Goal: Information Seeking & Learning: Learn about a topic

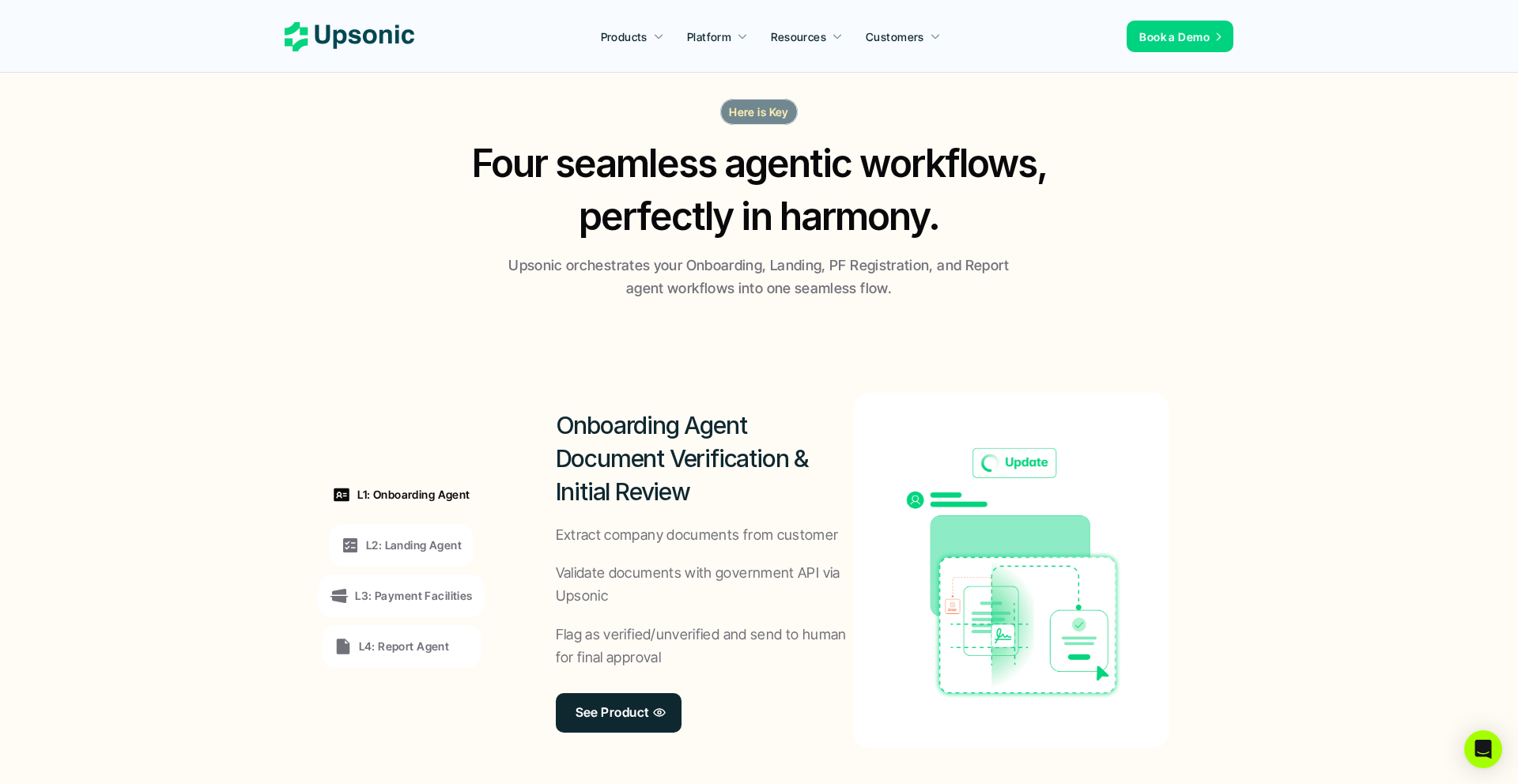
scroll to position [976, 0]
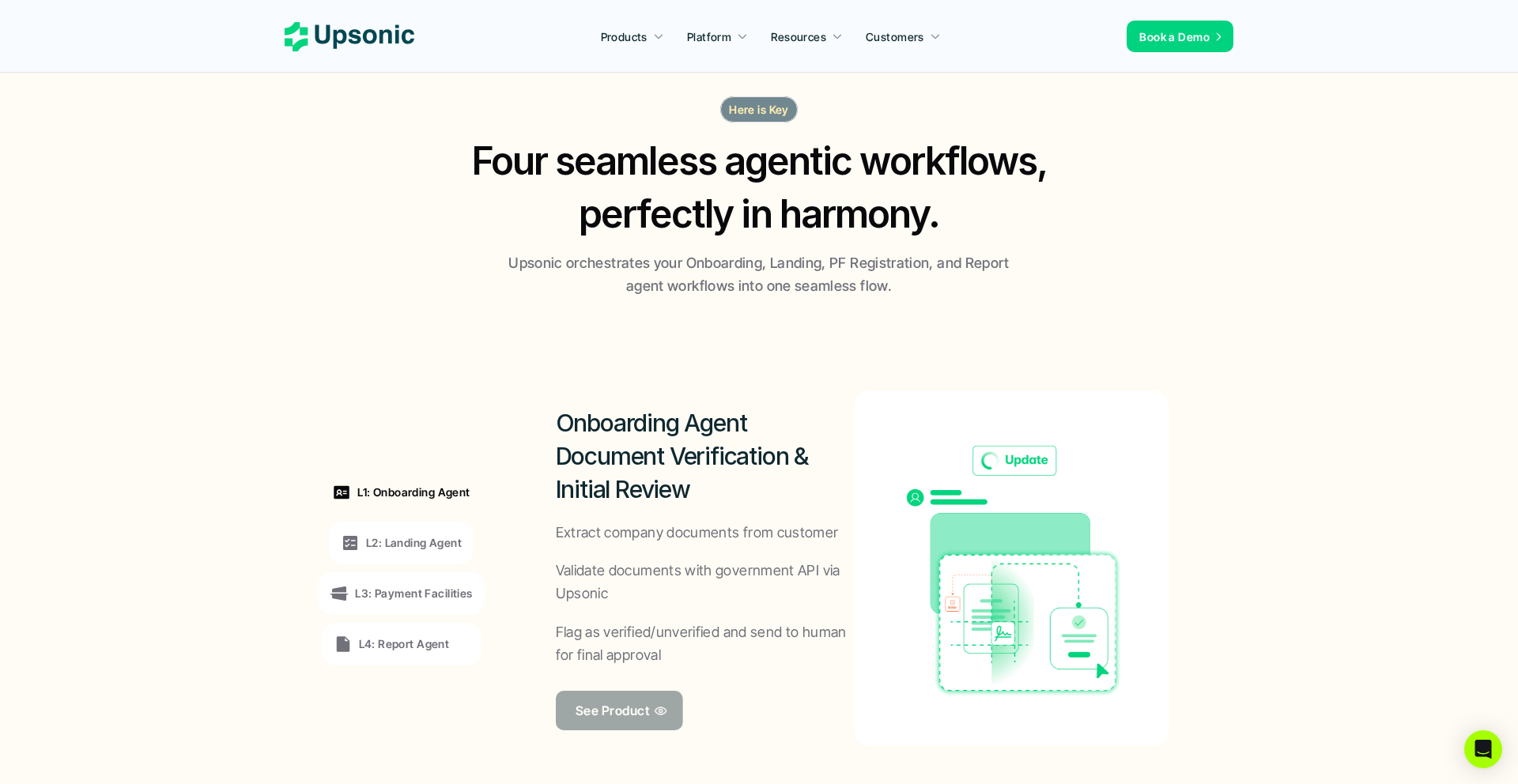
click at [634, 698] on p "See Product" at bounding box center [612, 709] width 74 height 23
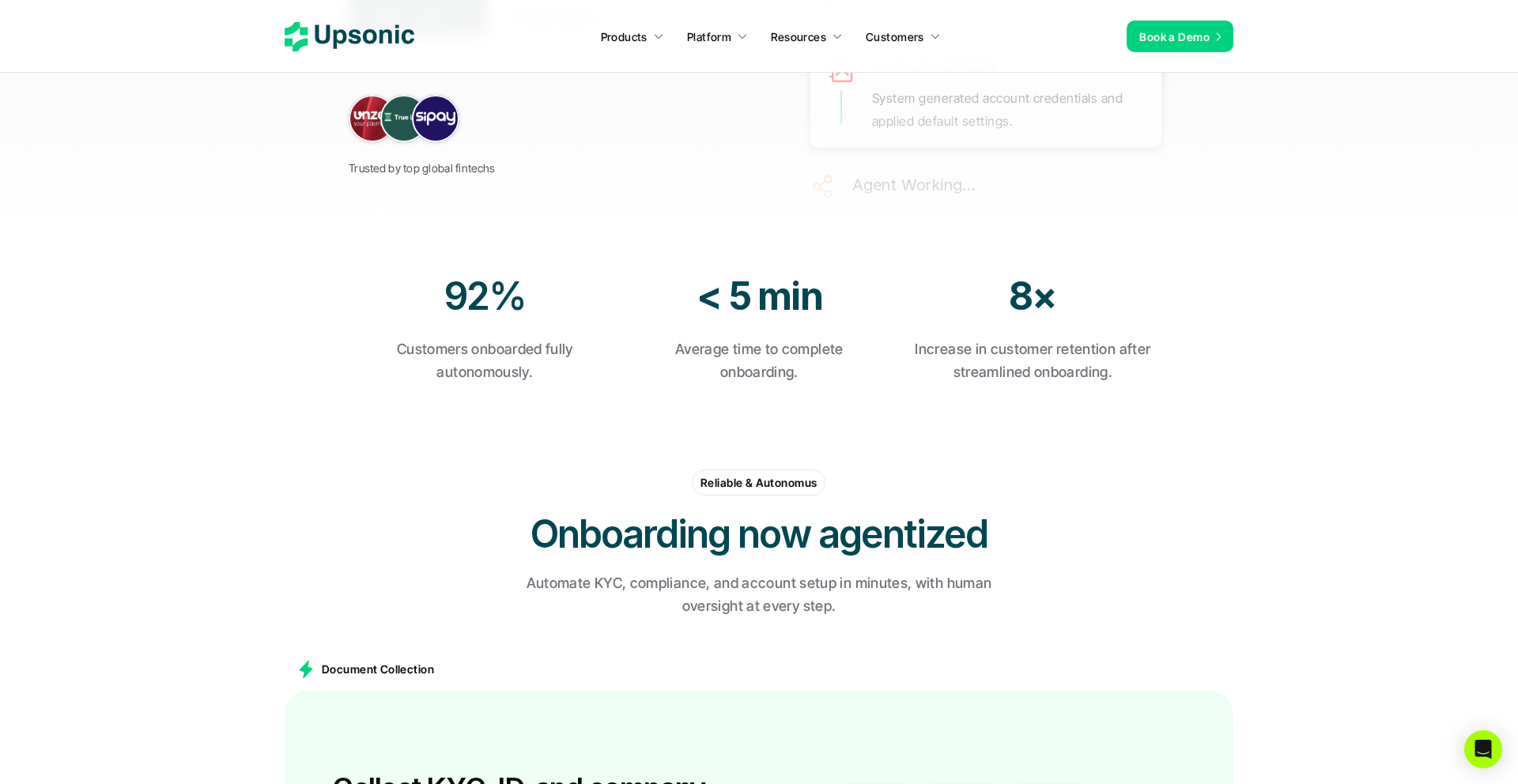
scroll to position [632, 0]
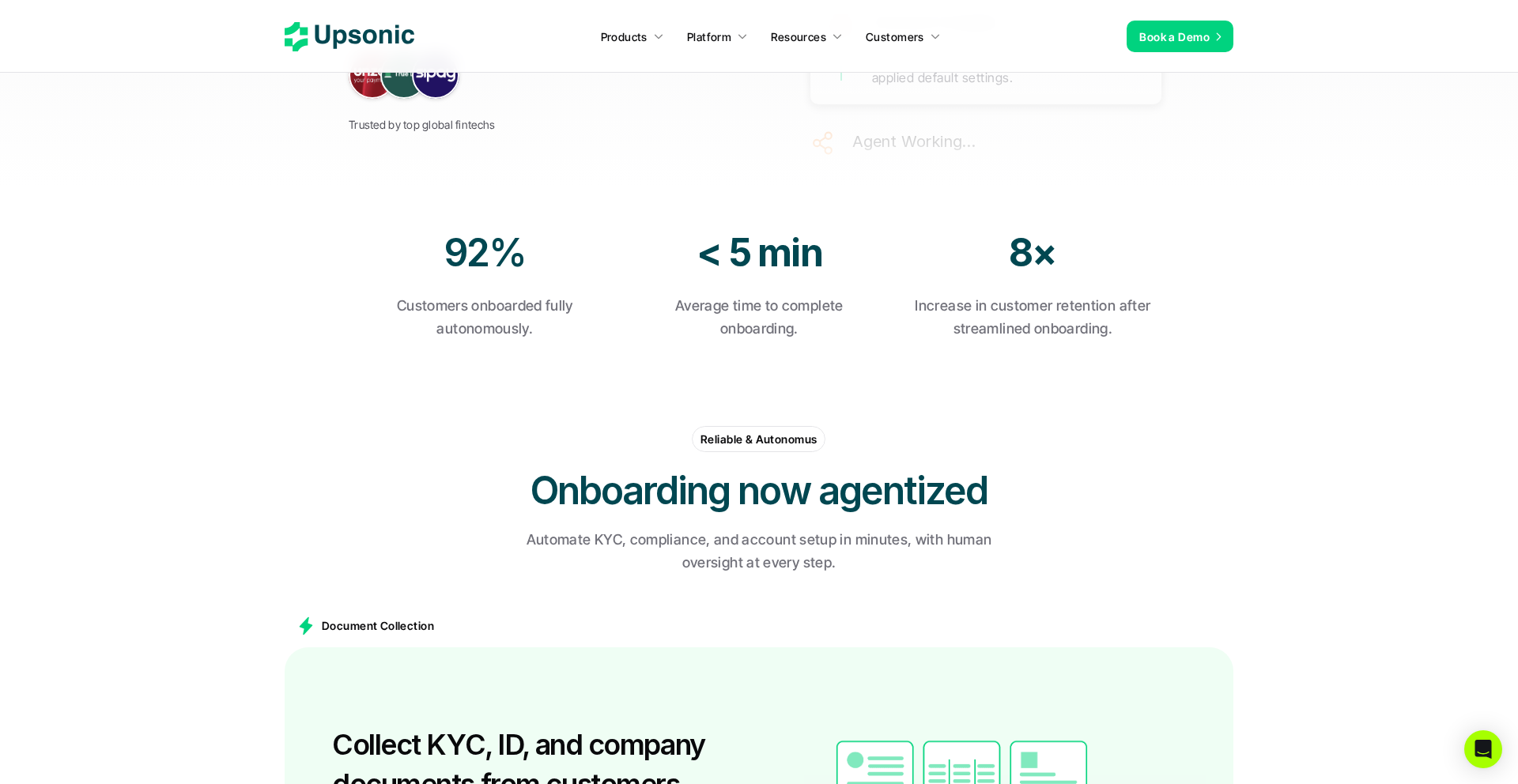
click at [367, 31] on use at bounding box center [349, 36] width 129 height 29
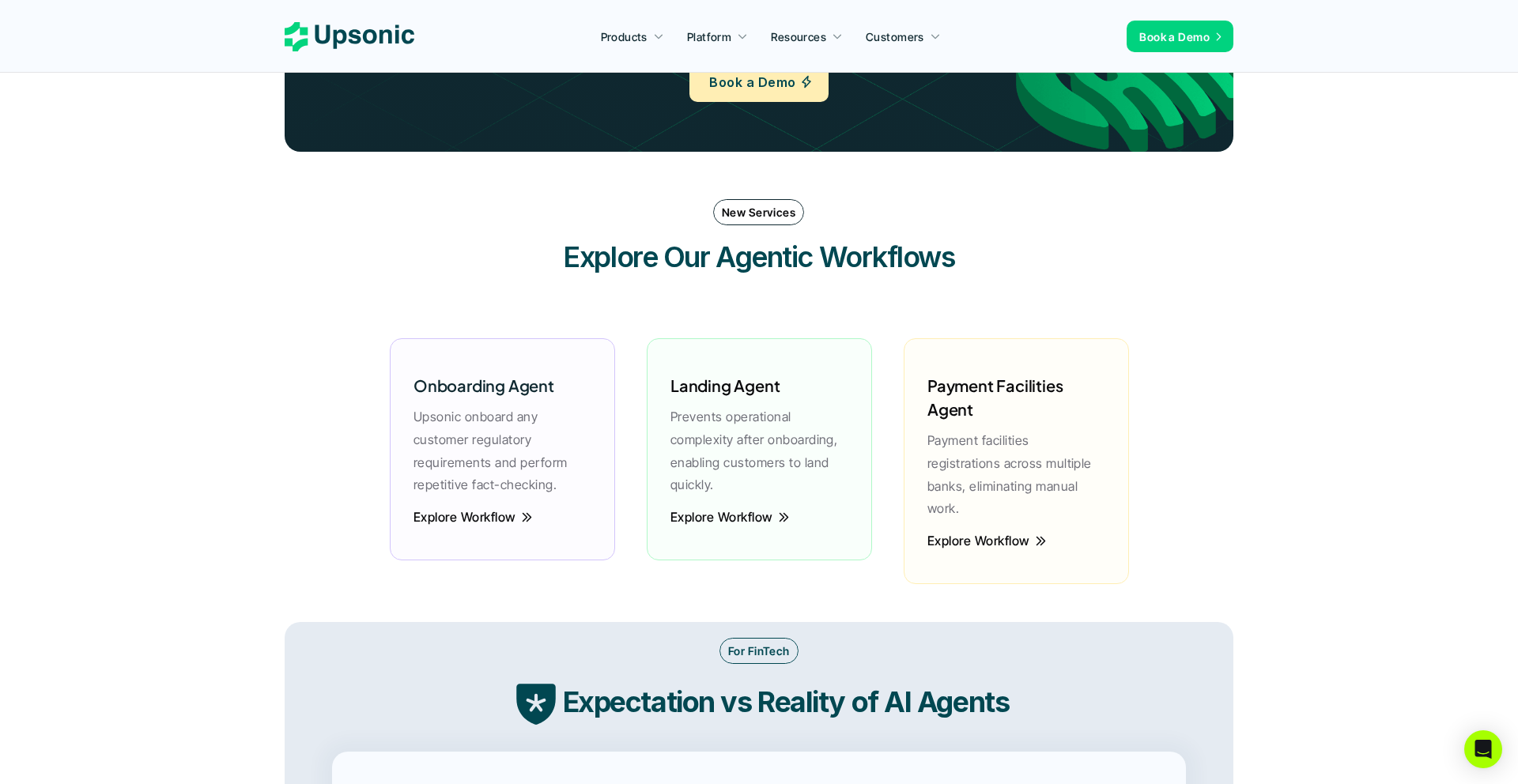
scroll to position [1833, 0]
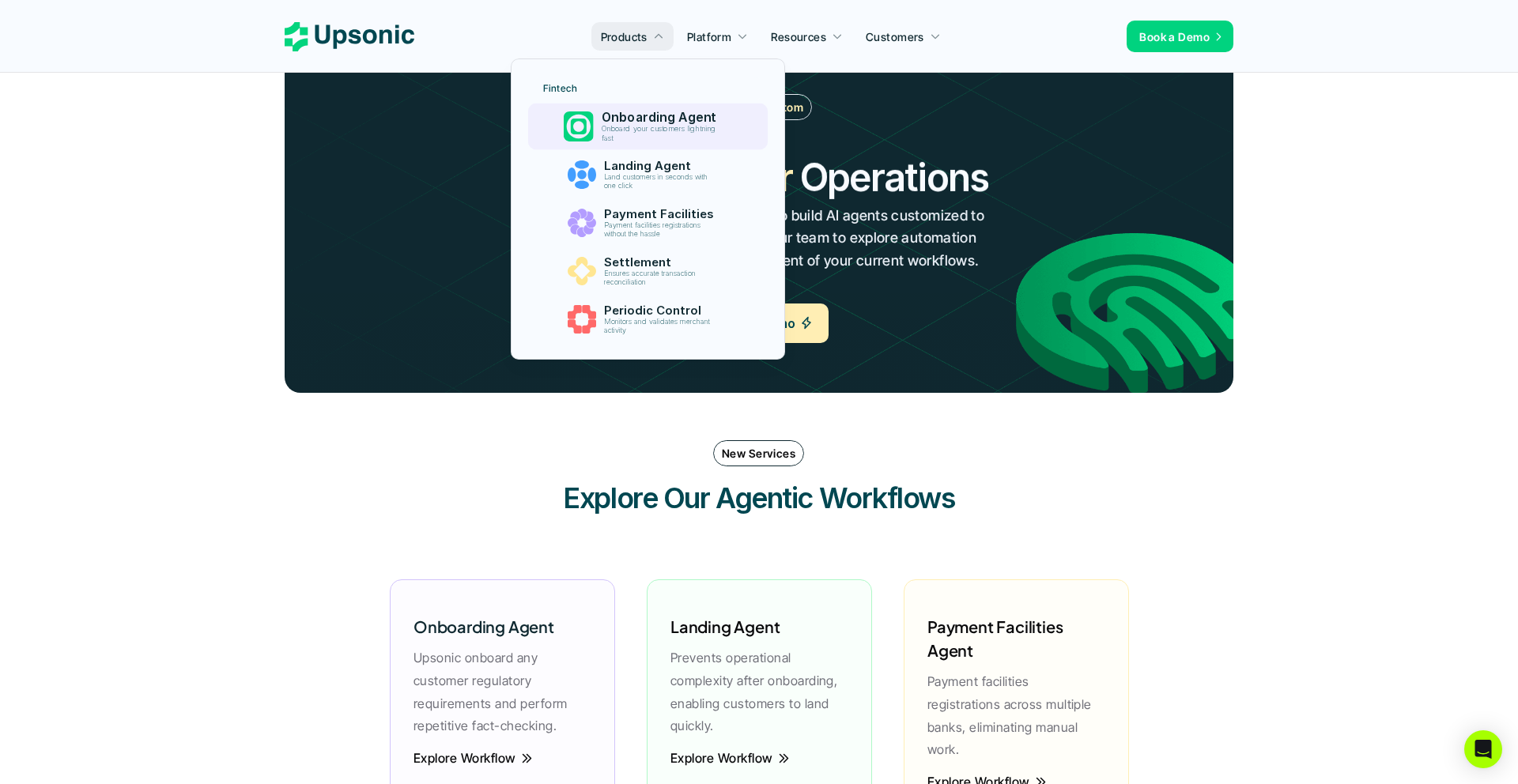
click at [629, 128] on p "Onboard your customers lightning fast" at bounding box center [662, 134] width 121 height 18
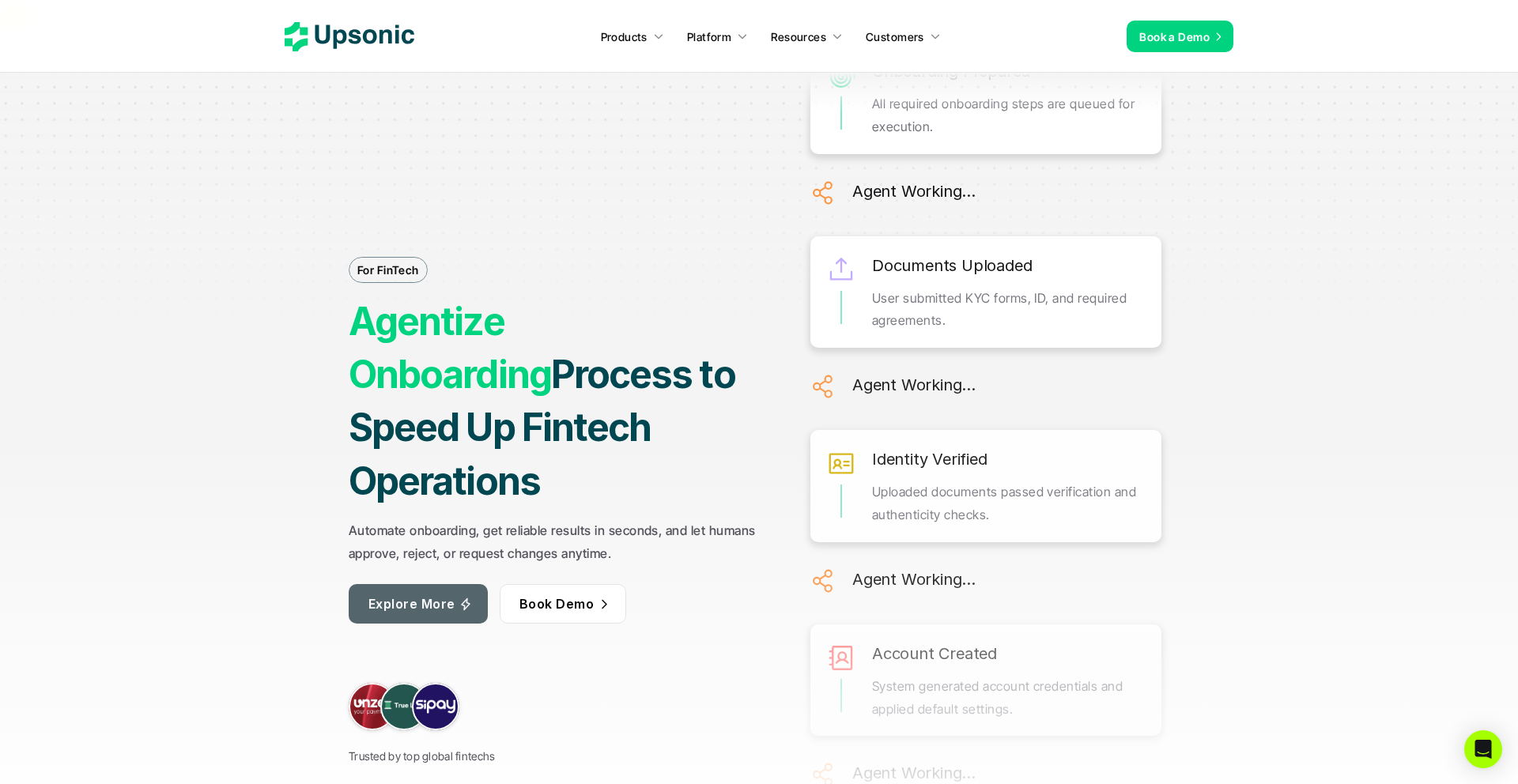
click at [436, 584] on link "Explore More" at bounding box center [418, 604] width 139 height 40
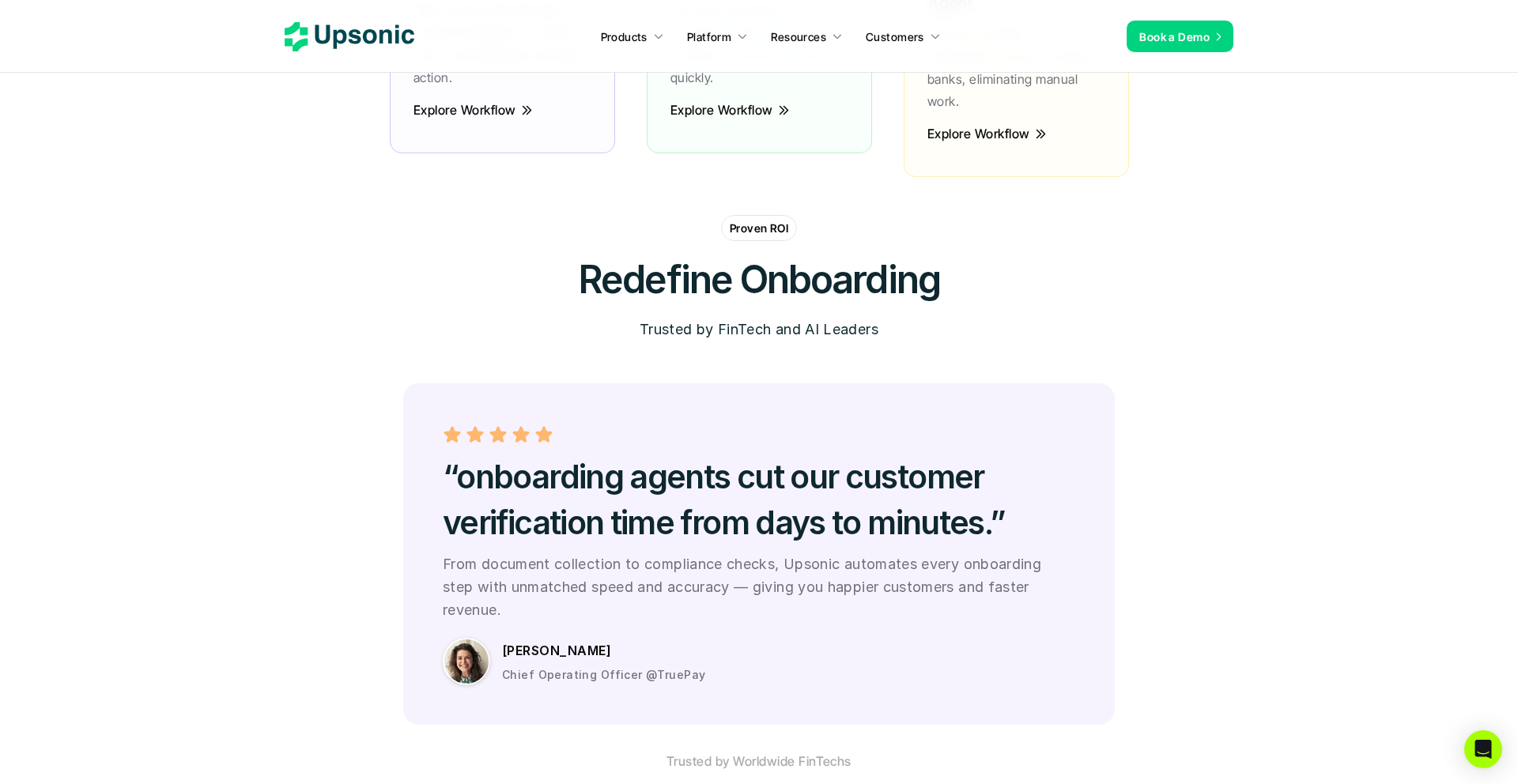
scroll to position [4315, 0]
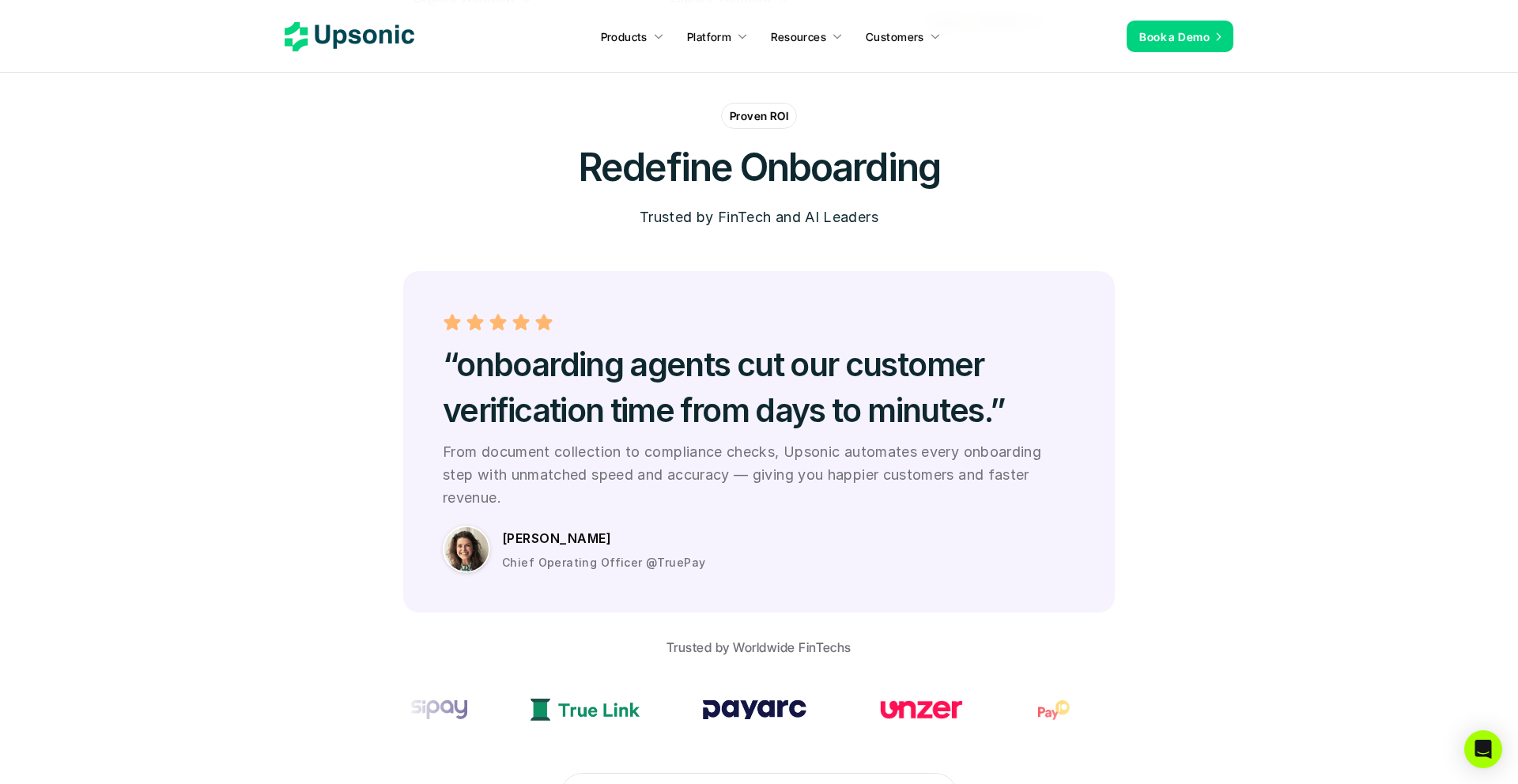
click at [545, 517] on div "Sarah Lin Chief Operating Officer @TruePay" at bounding box center [759, 545] width 633 height 56
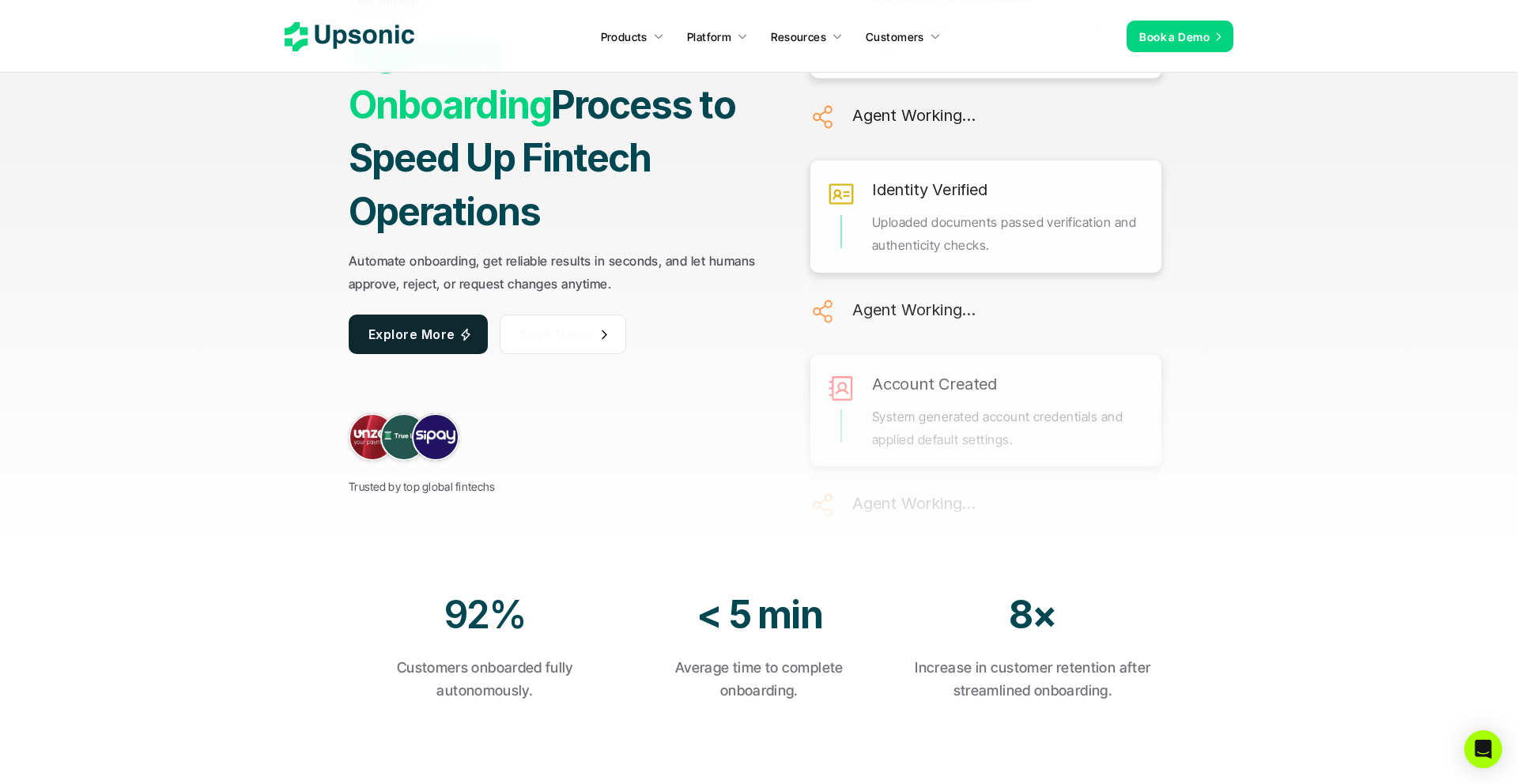
scroll to position [0, 0]
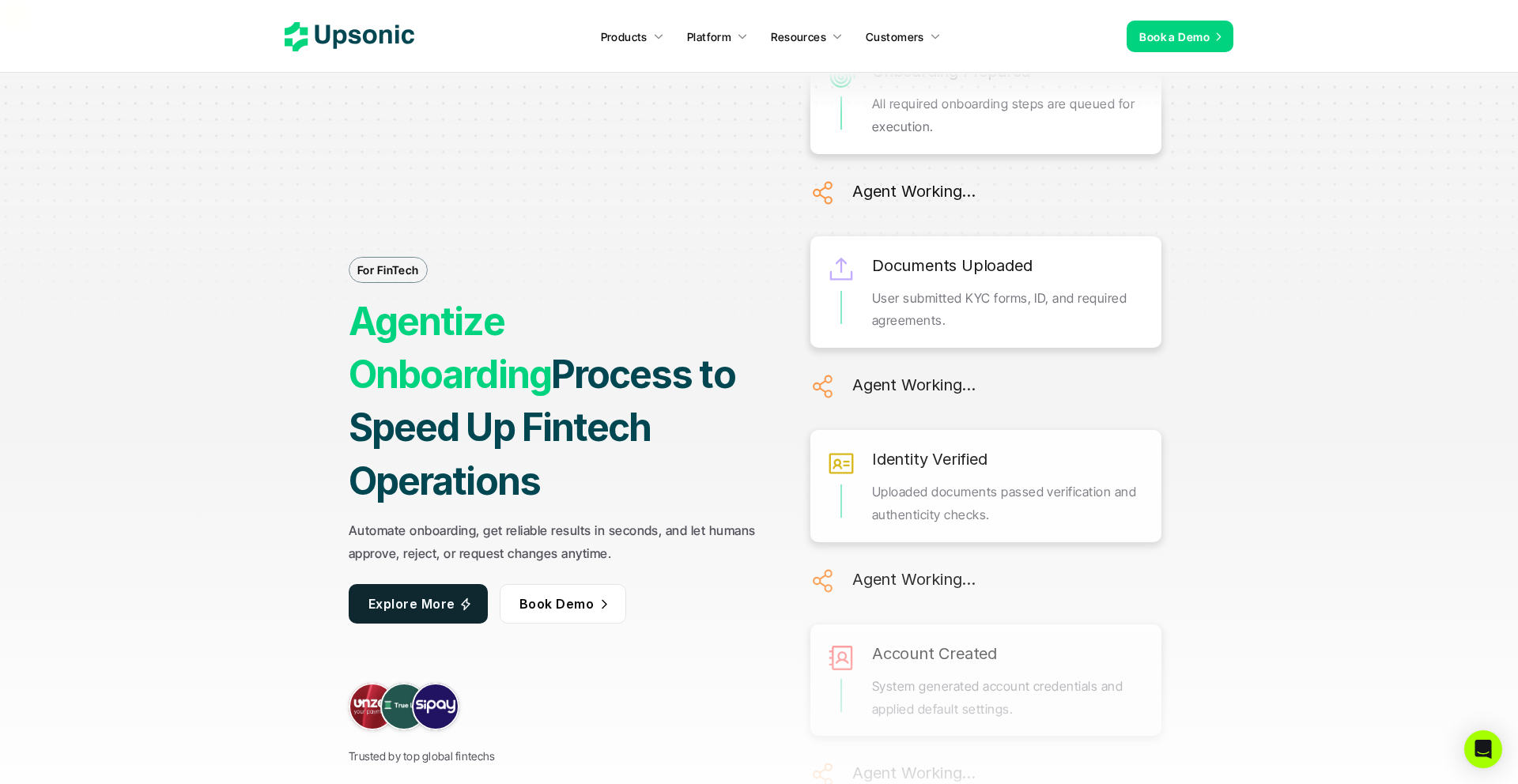
click at [567, 230] on div "For FinTech Agentize Onboarding Process to Speed Up Fintech Operations Automate…" at bounding box center [556, 427] width 416 height 681
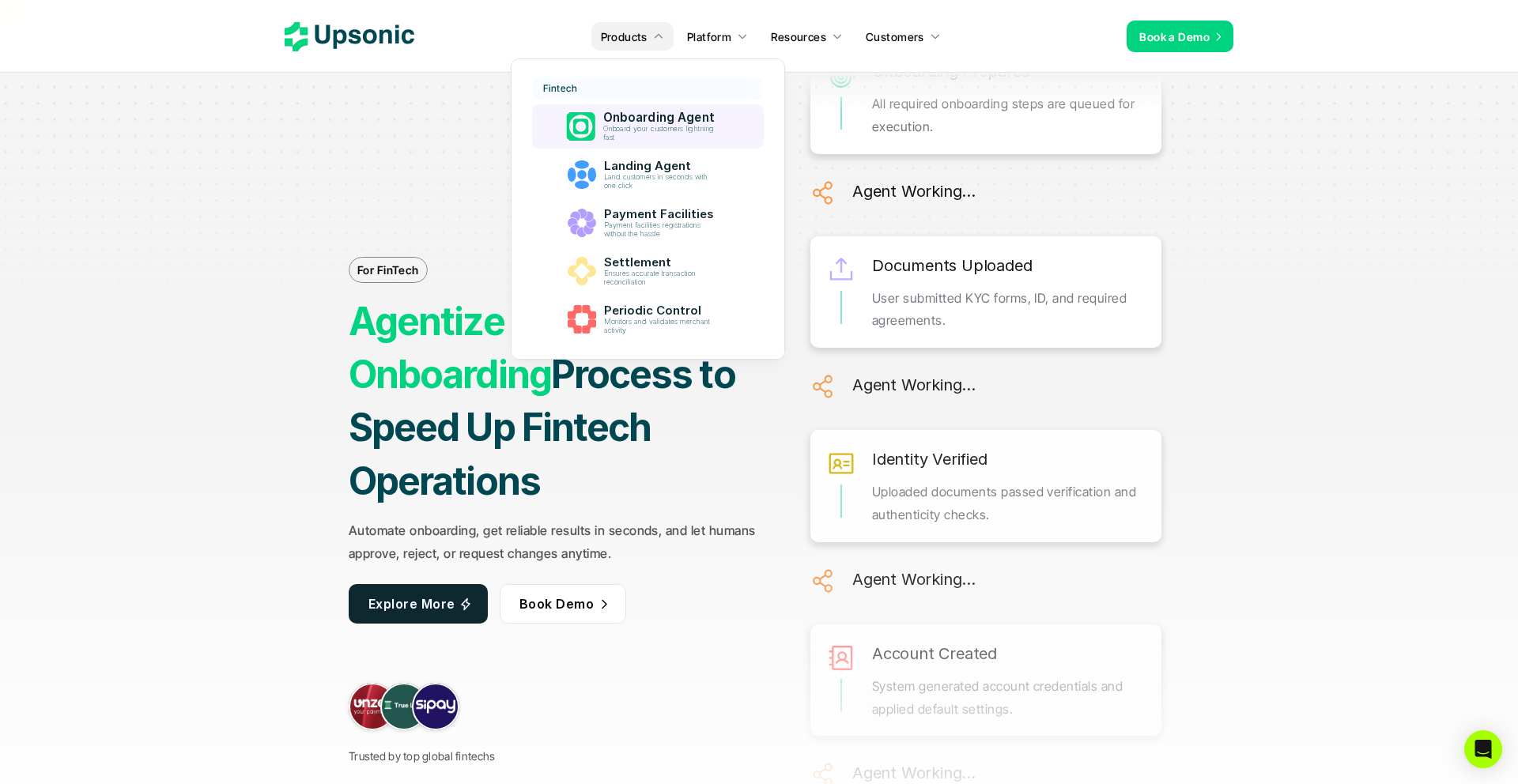
click at [608, 114] on p "Onboarding Agent" at bounding box center [661, 117] width 118 height 14
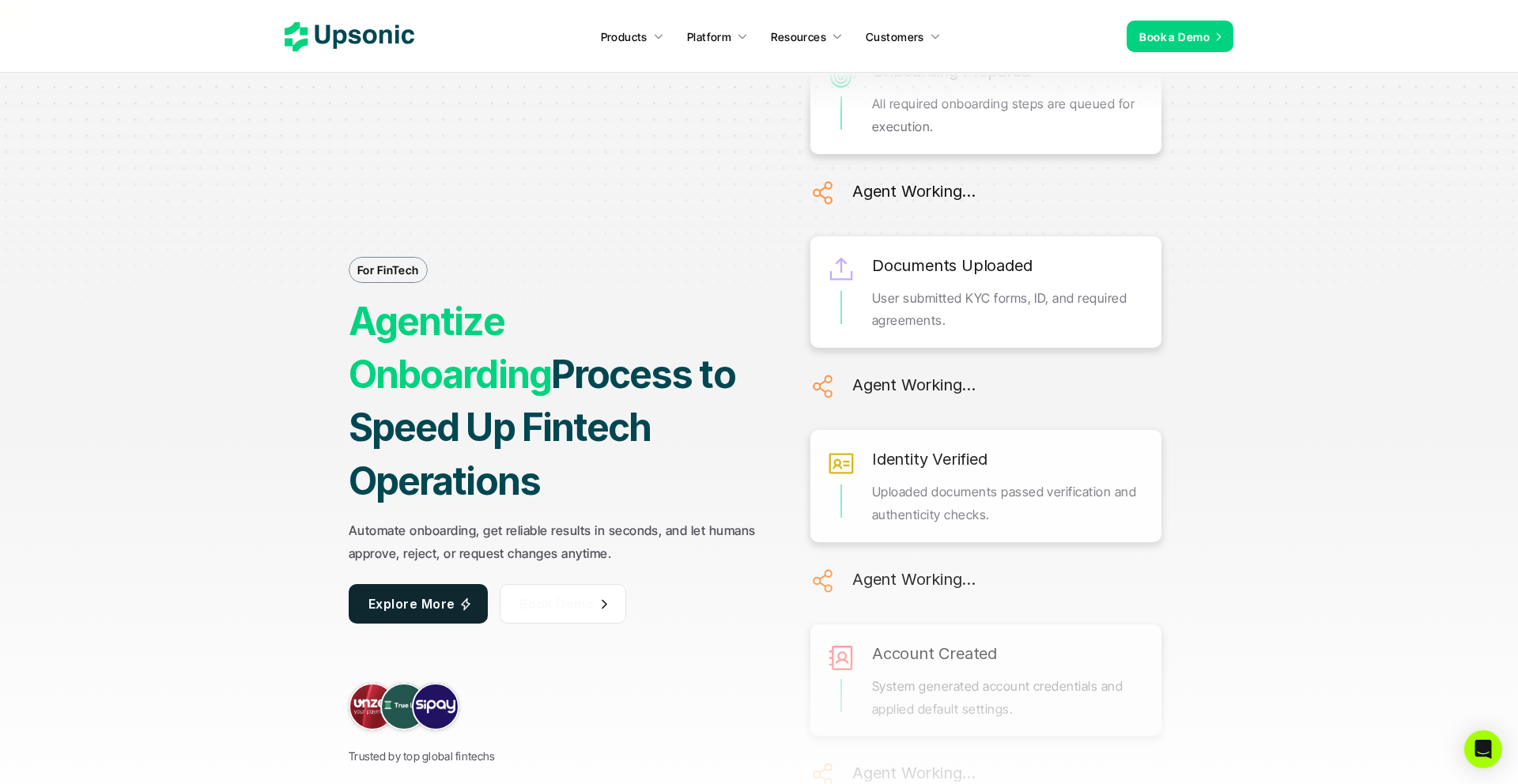
click at [548, 596] on span "Book Demo" at bounding box center [556, 604] width 75 height 16
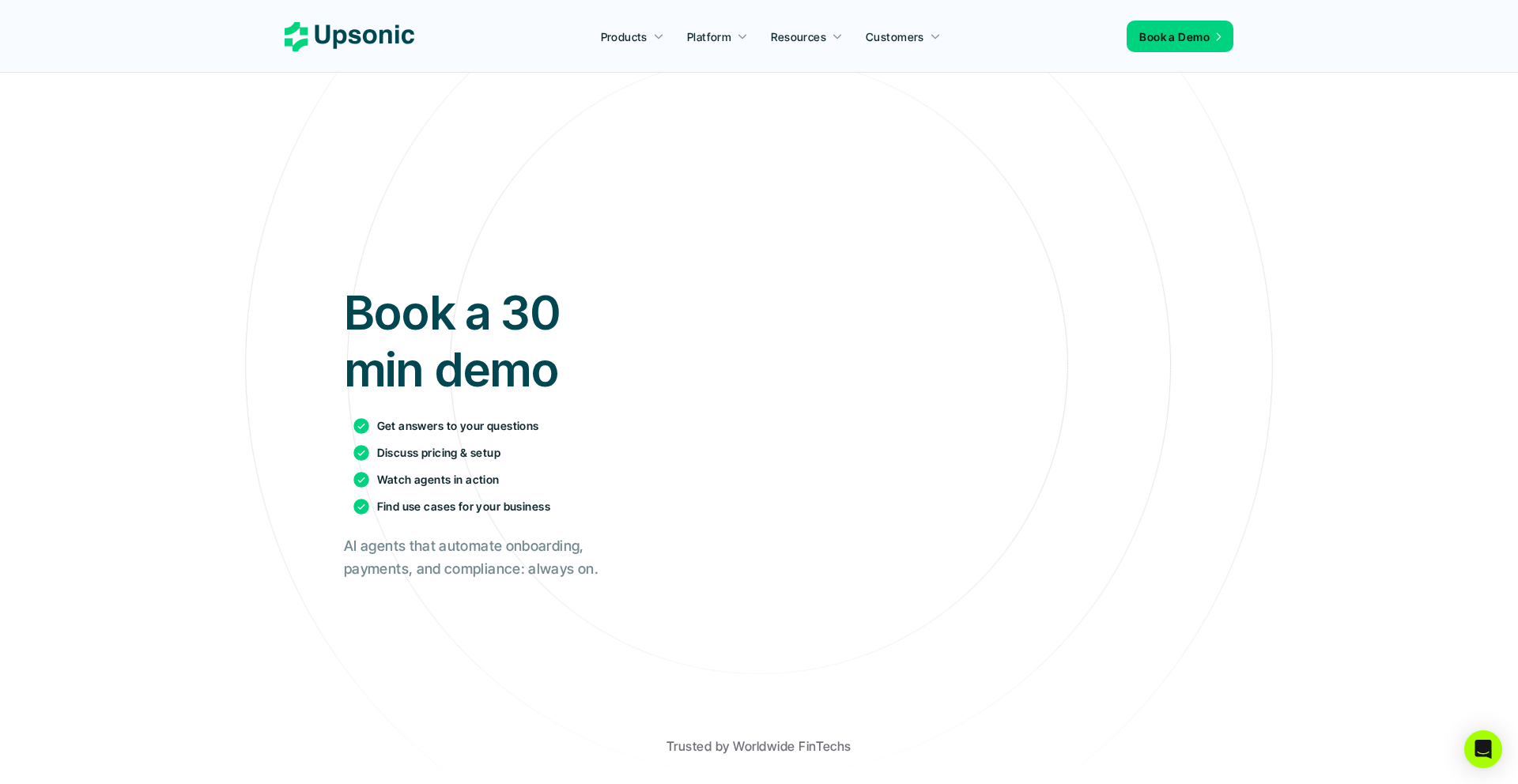
click at [393, 35] on icon at bounding box center [349, 36] width 129 height 29
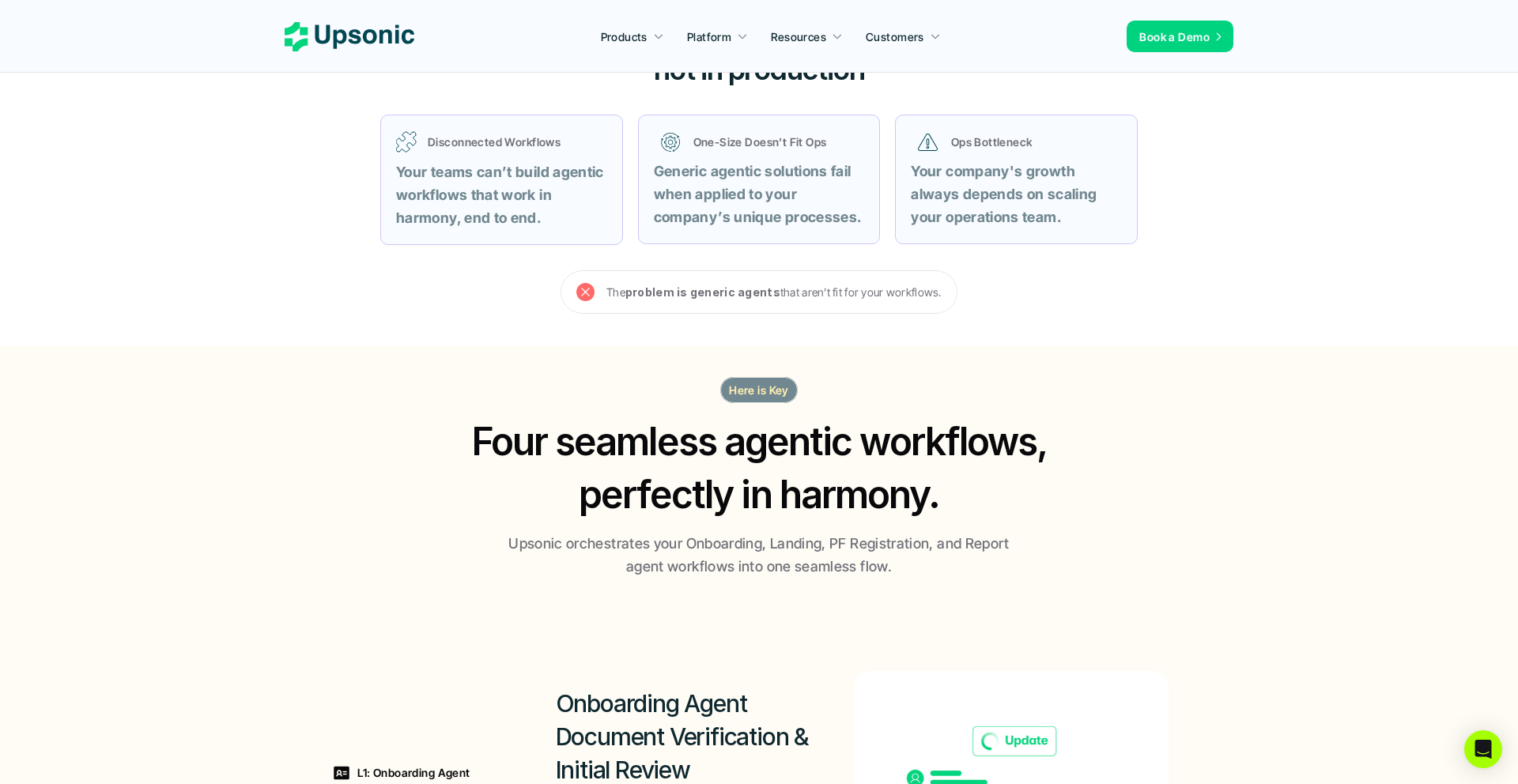
scroll to position [704, 0]
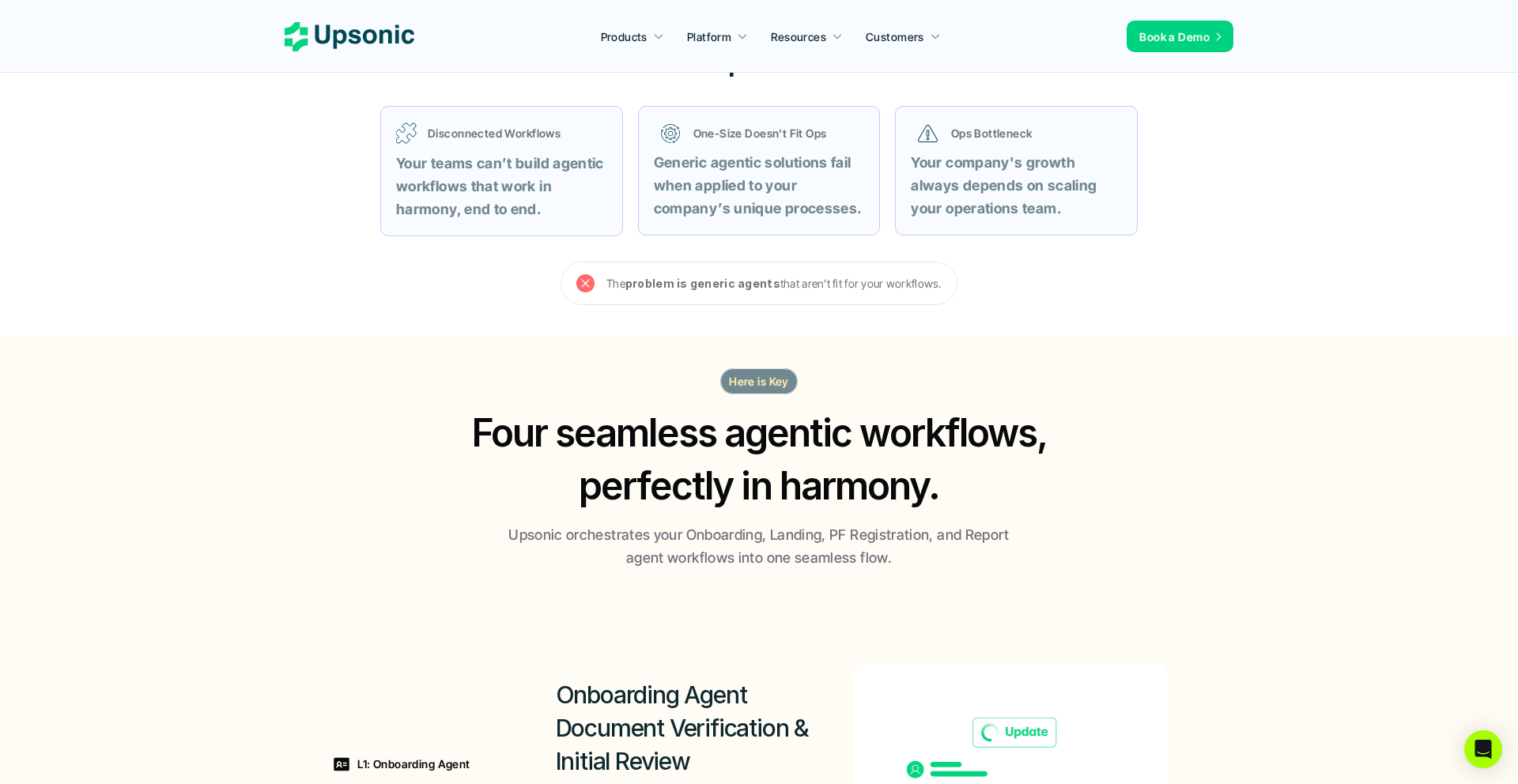
drag, startPoint x: 802, startPoint y: 354, endPoint x: 716, endPoint y: 352, distance: 86.0
click at [716, 368] on div "Here is Key Four seamless agentic workflows, perfectly in harmony. Upsonic orch…" at bounding box center [759, 469] width 949 height 202
click at [822, 406] on h2 "Four seamless agentic workflows, perfectly in harmony." at bounding box center [759, 459] width 607 height 105
click at [955, 466] on h2 "Four seamless agentic workflows, perfectly in harmony." at bounding box center [759, 459] width 607 height 105
drag, startPoint x: 948, startPoint y: 466, endPoint x: 781, endPoint y: 625, distance: 230.6
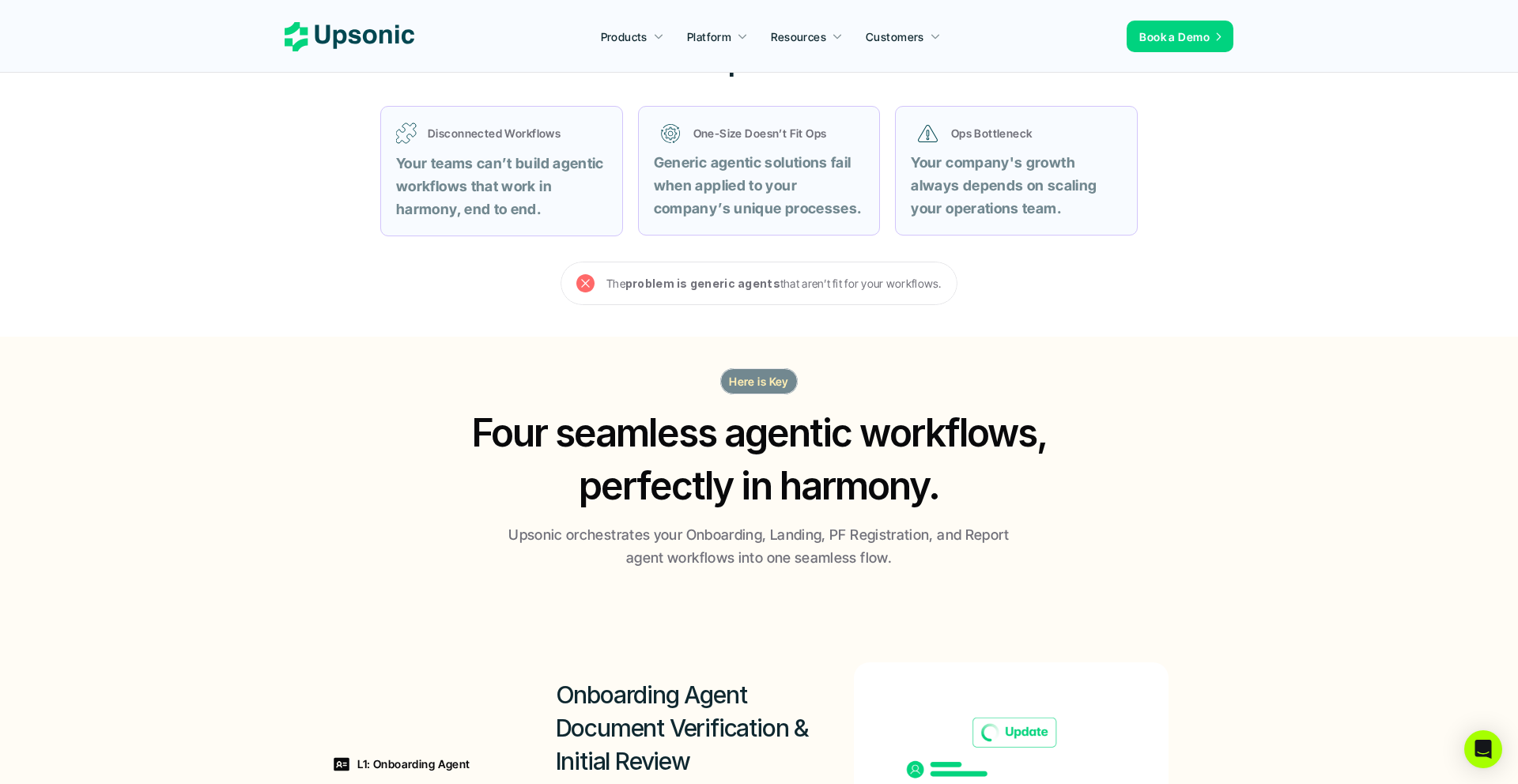
click at [780, 625] on section "Here is Key Four seamless agentic workflows, perfectly in harmony. Upsonic orch…" at bounding box center [759, 739] width 1518 height 806
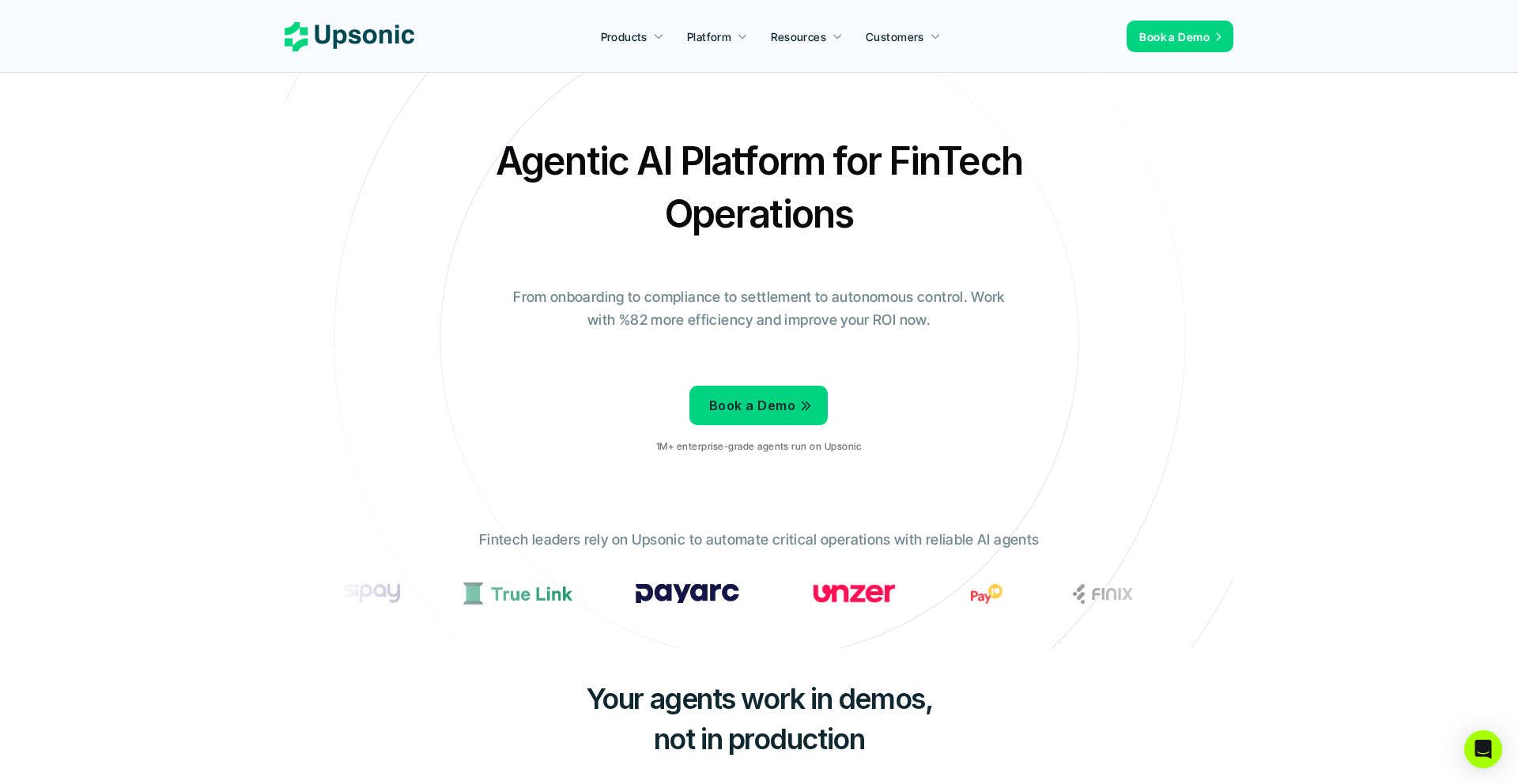
scroll to position [0, 0]
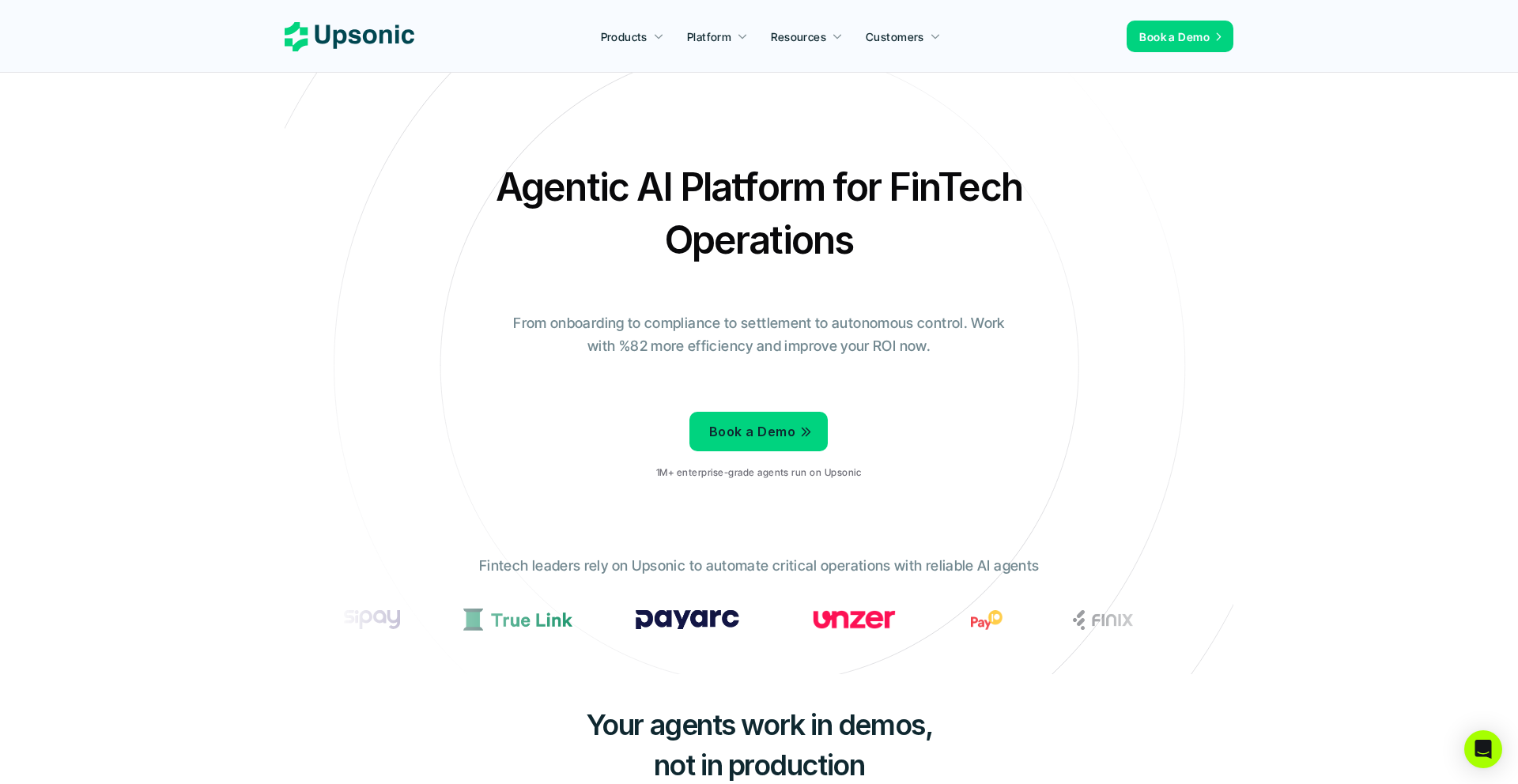
drag, startPoint x: 563, startPoint y: 374, endPoint x: 669, endPoint y: 399, distance: 108.9
click at [669, 399] on div "Agentic AI Platform for FinTech Operations From onboarding to compliance to set…" at bounding box center [759, 326] width 926 height 332
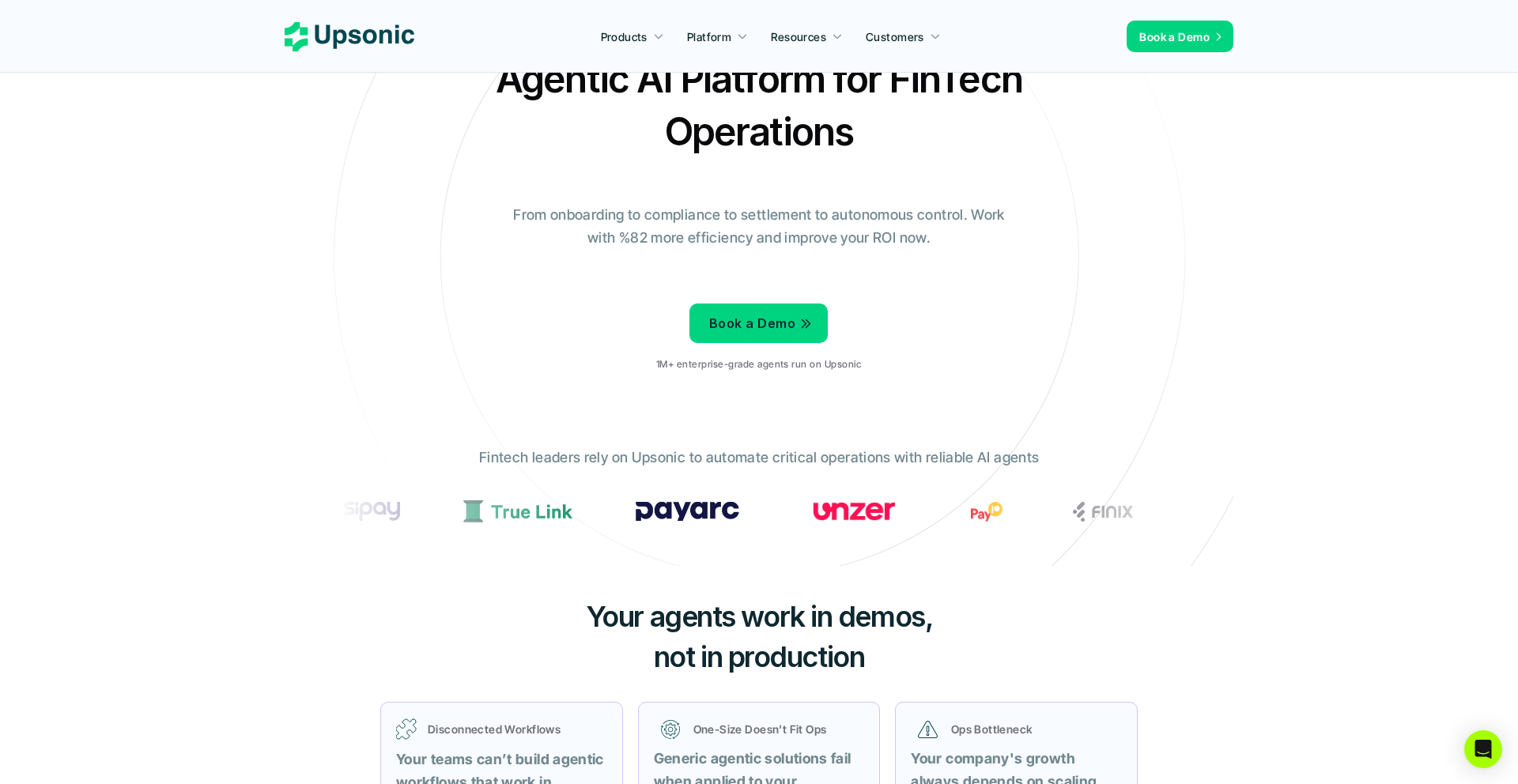
scroll to position [109, 0]
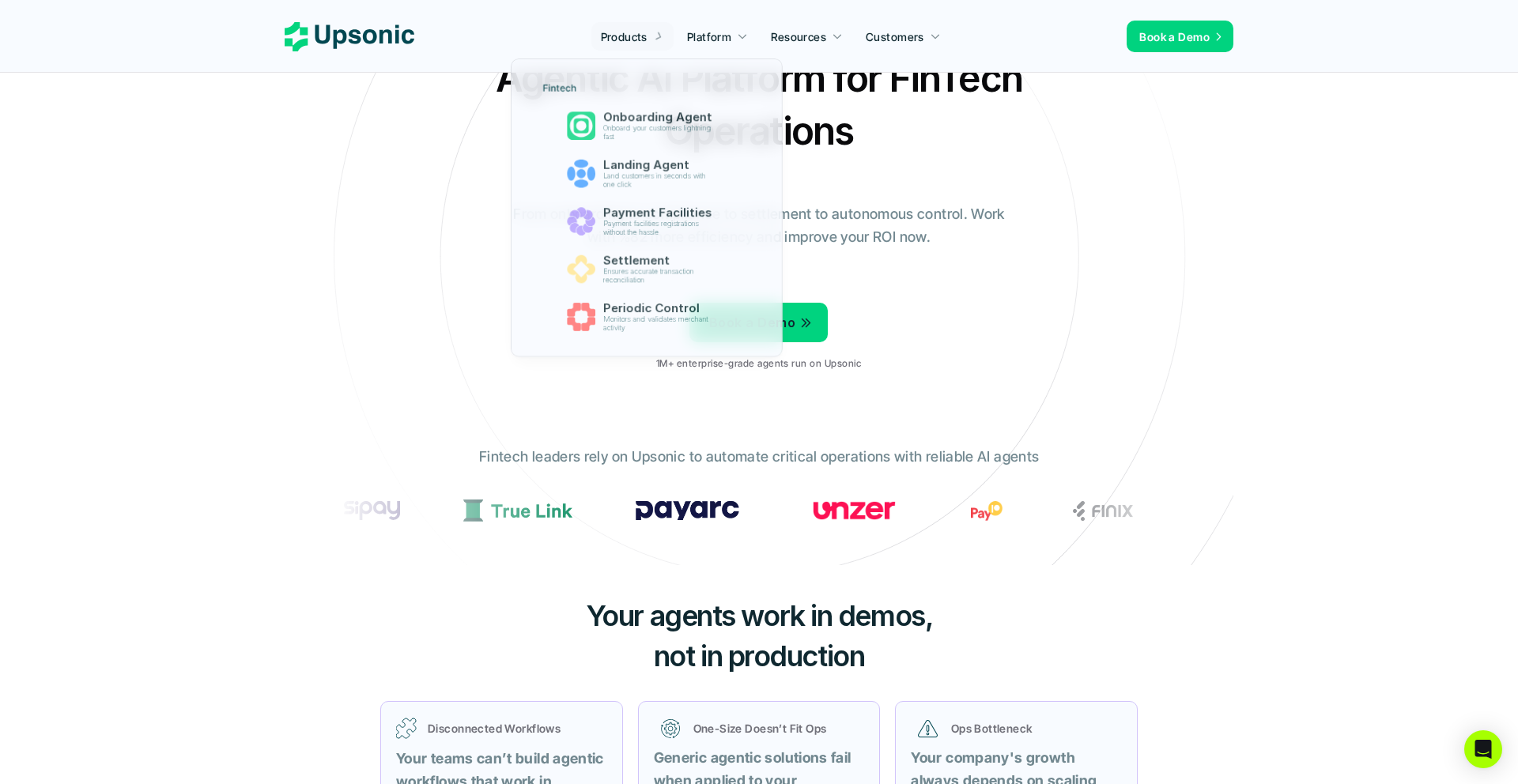
click at [636, 43] on p "Products" at bounding box center [624, 37] width 47 height 17
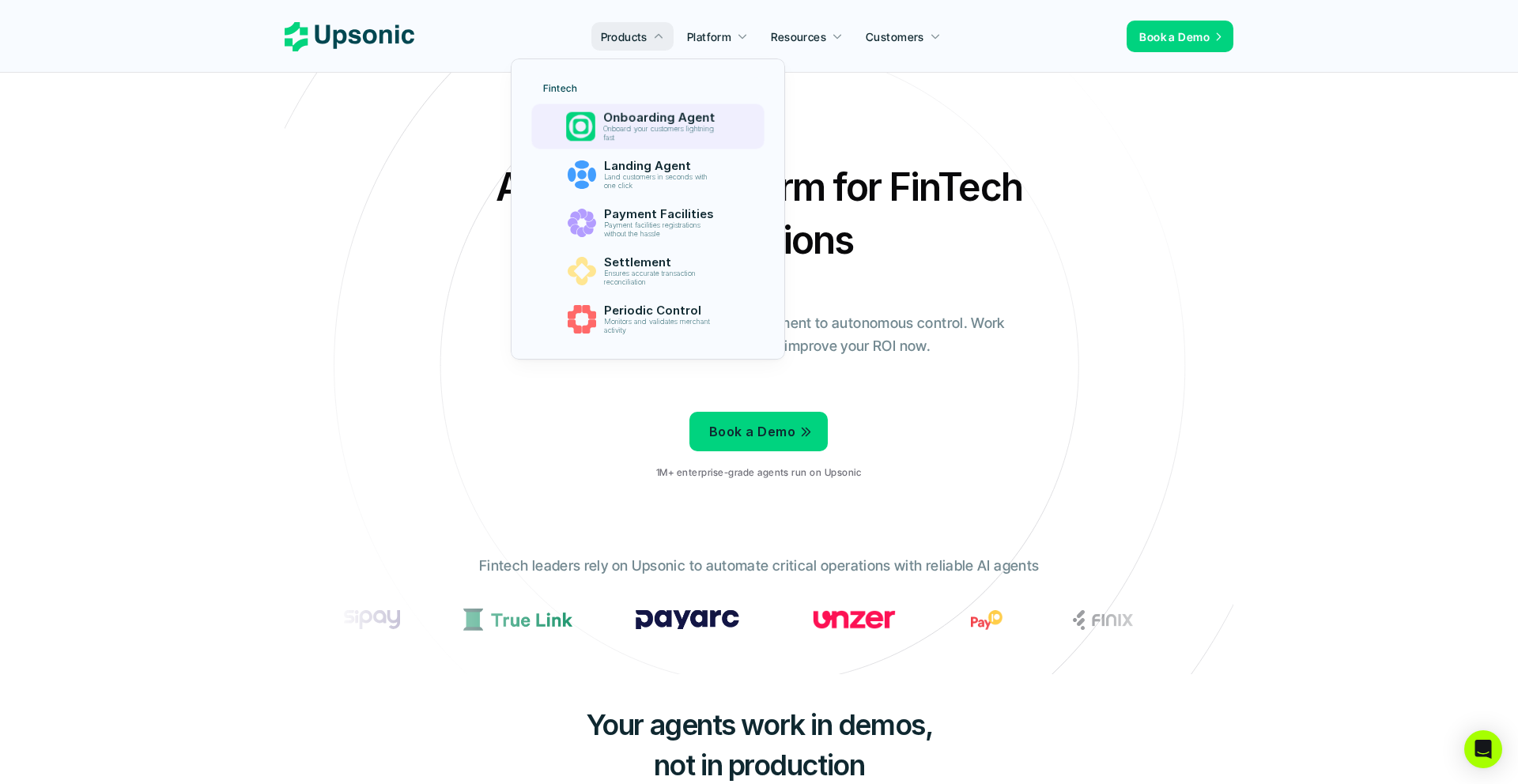
click at [617, 131] on p "Onboard your customers lightning fast" at bounding box center [661, 133] width 117 height 17
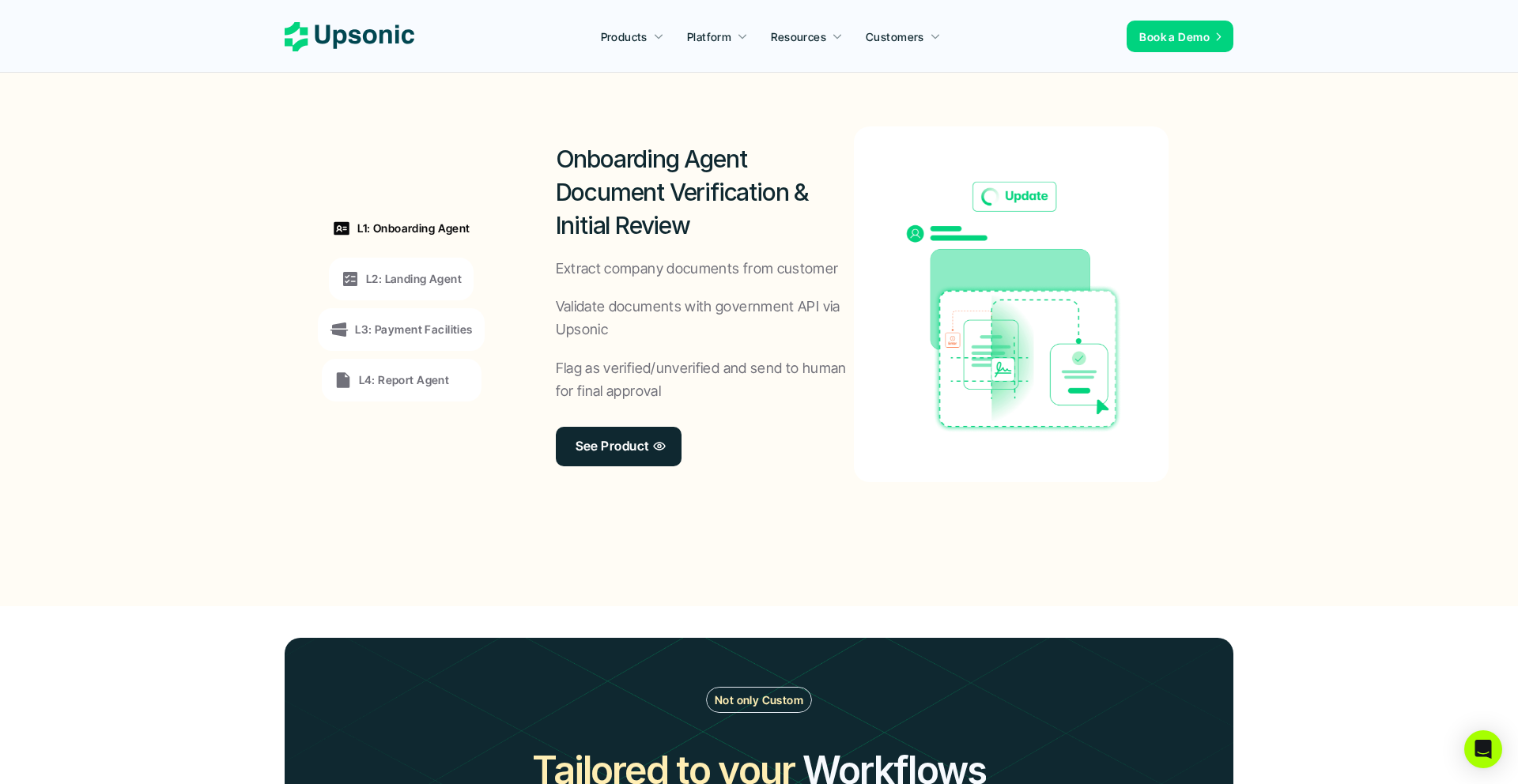
scroll to position [1308, 0]
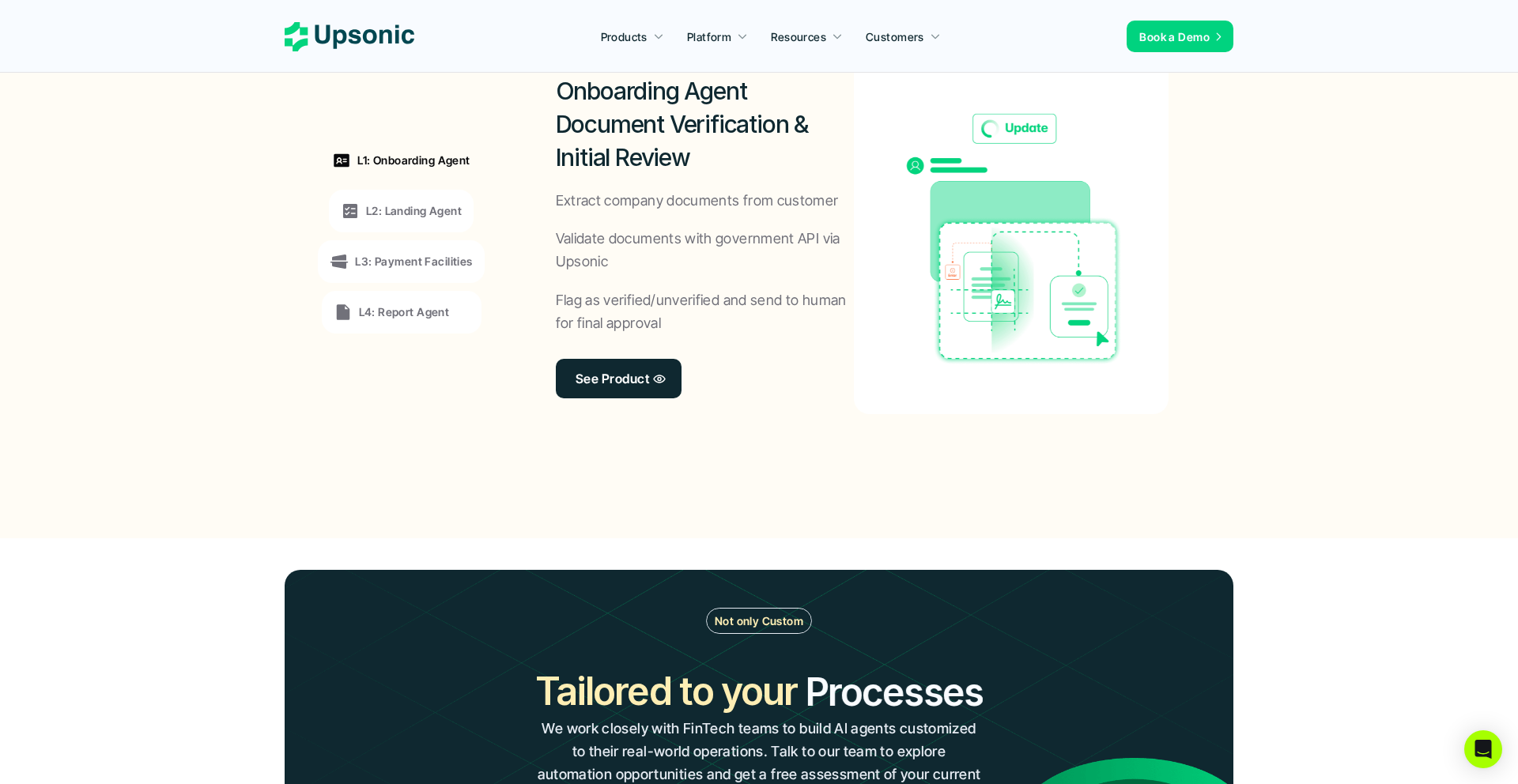
click at [332, 44] on icon at bounding box center [349, 36] width 129 height 29
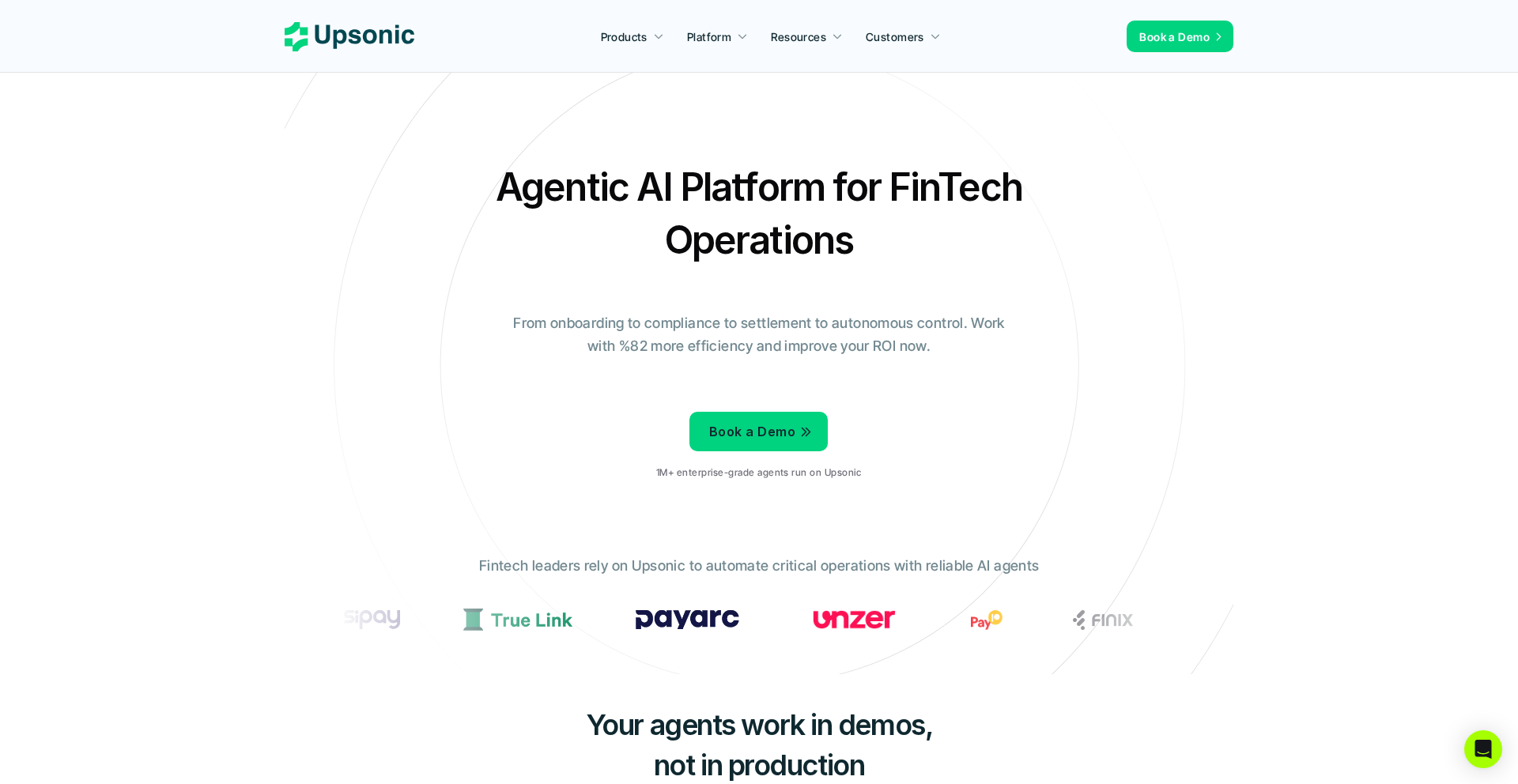
click at [332, 39] on icon at bounding box center [349, 36] width 129 height 29
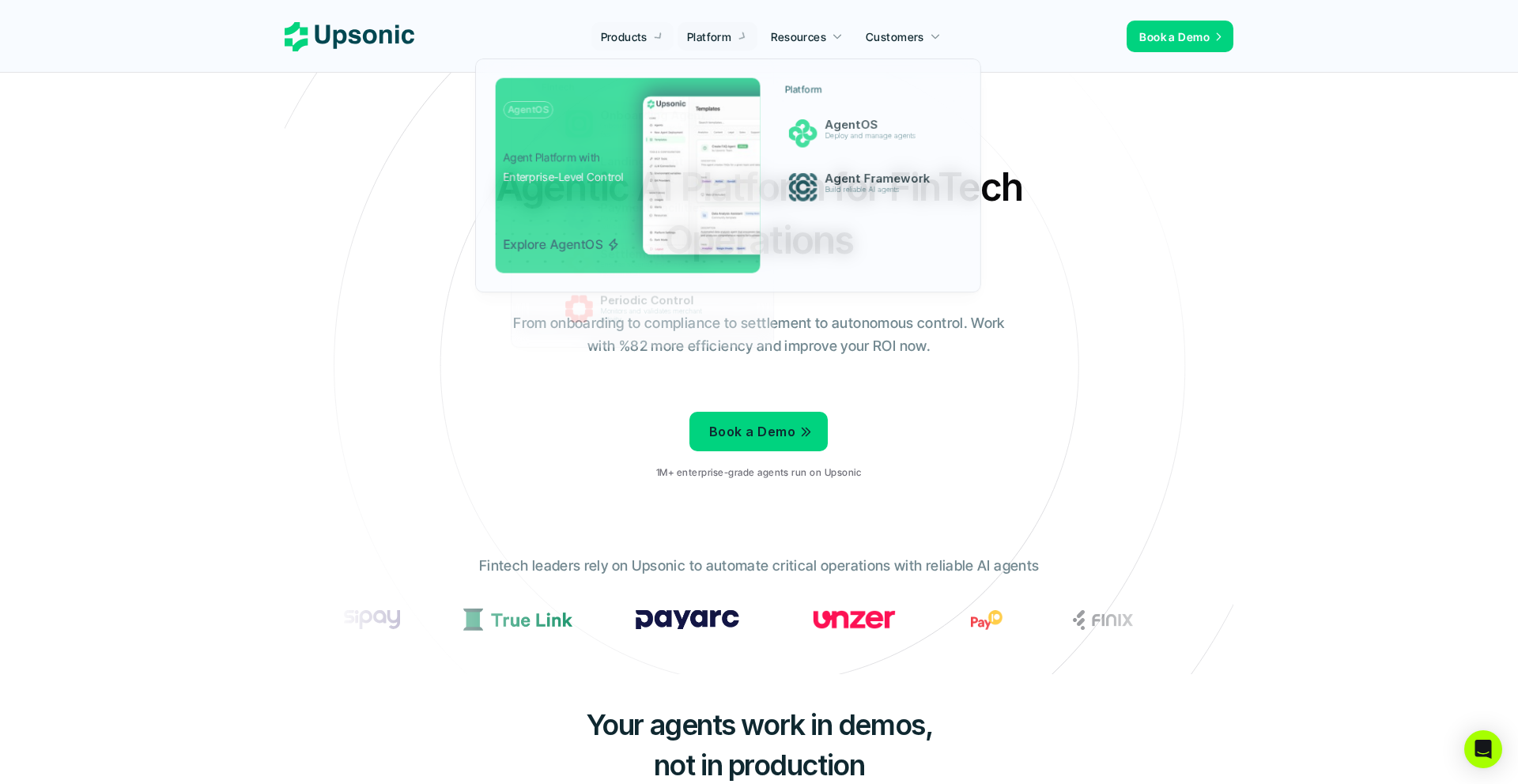
click at [712, 37] on p "Platform" at bounding box center [709, 37] width 44 height 17
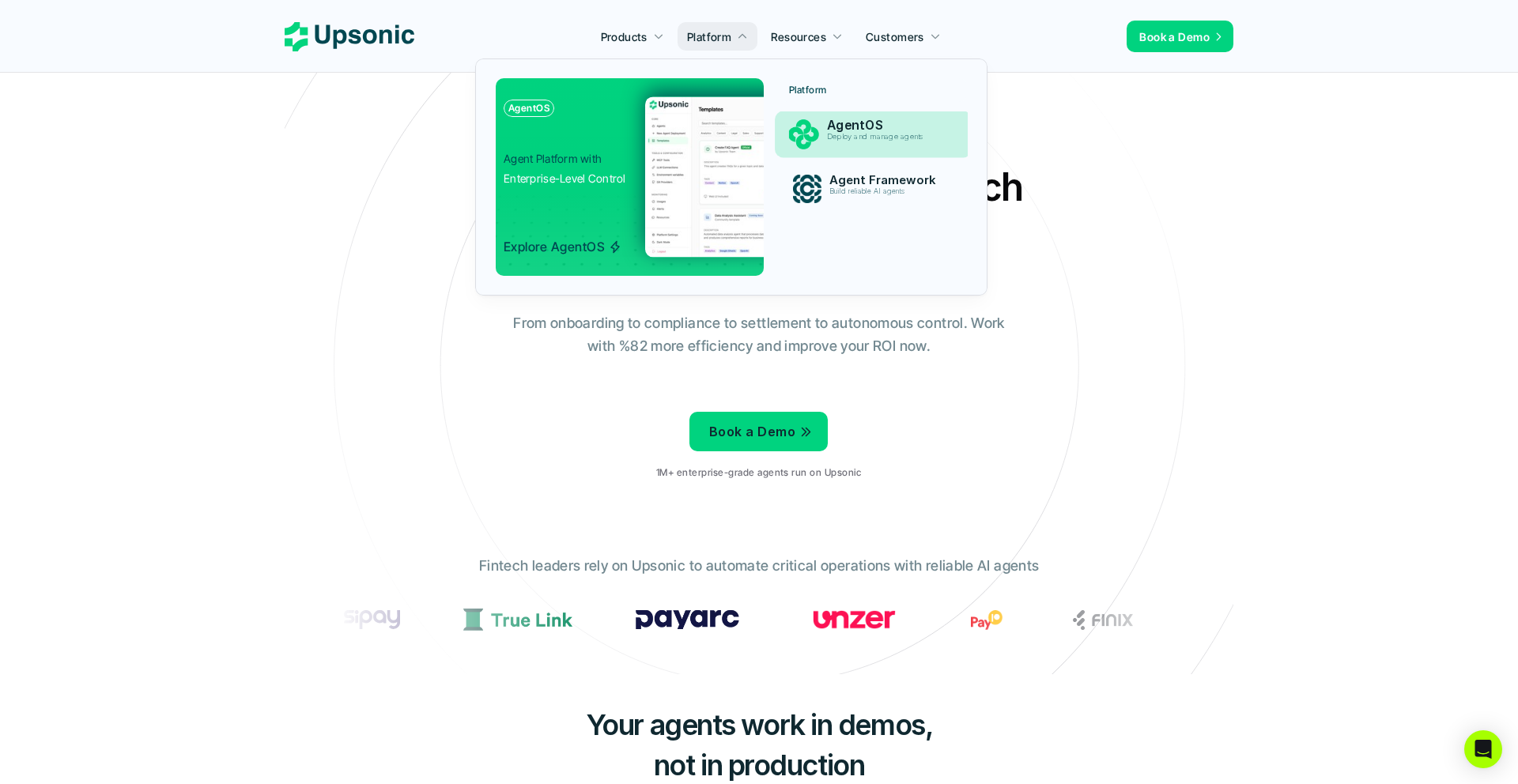
click at [869, 141] on p "Deploy and manage agents" at bounding box center [888, 136] width 121 height 9
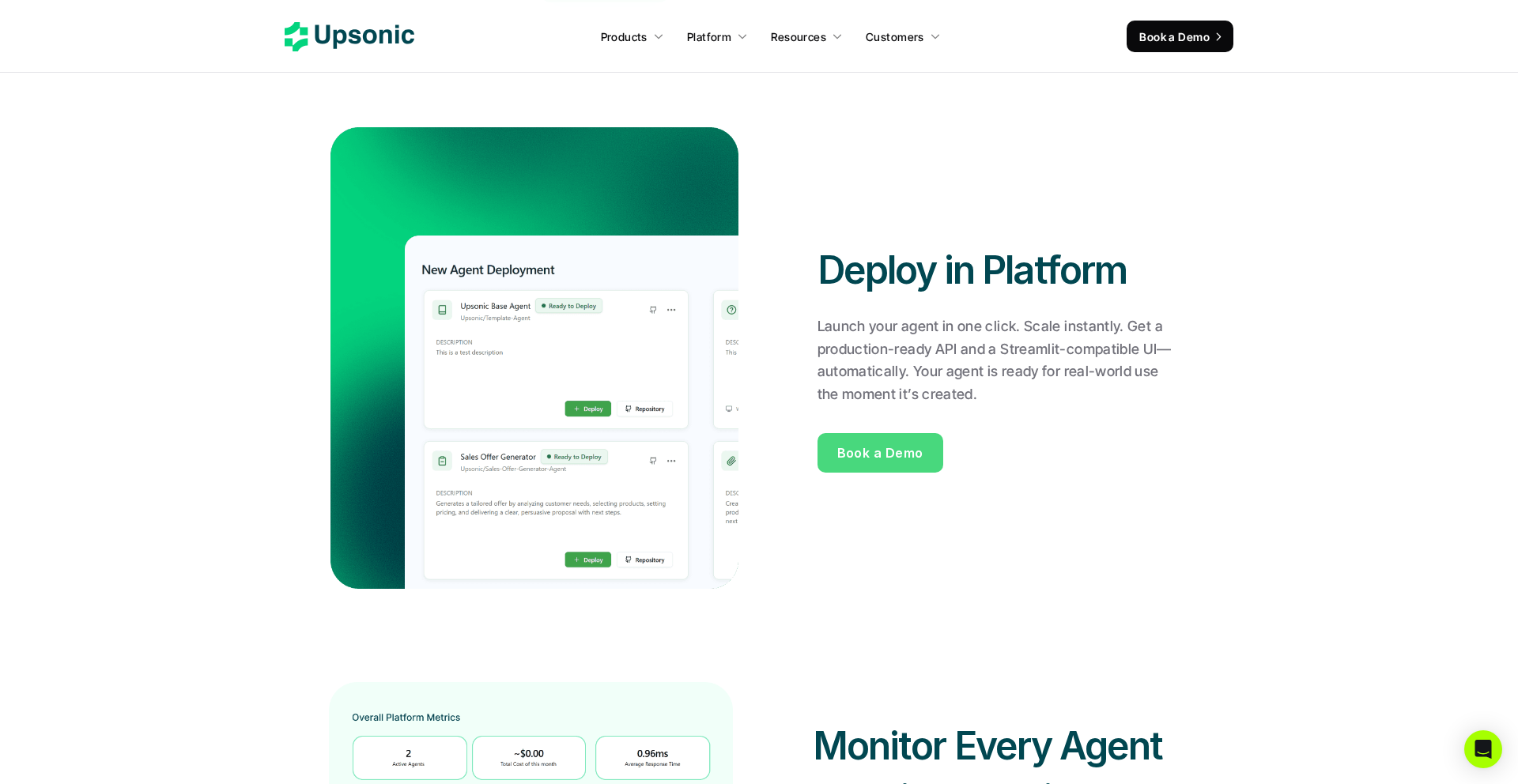
scroll to position [2129, 0]
